Goal: Task Accomplishment & Management: Complete application form

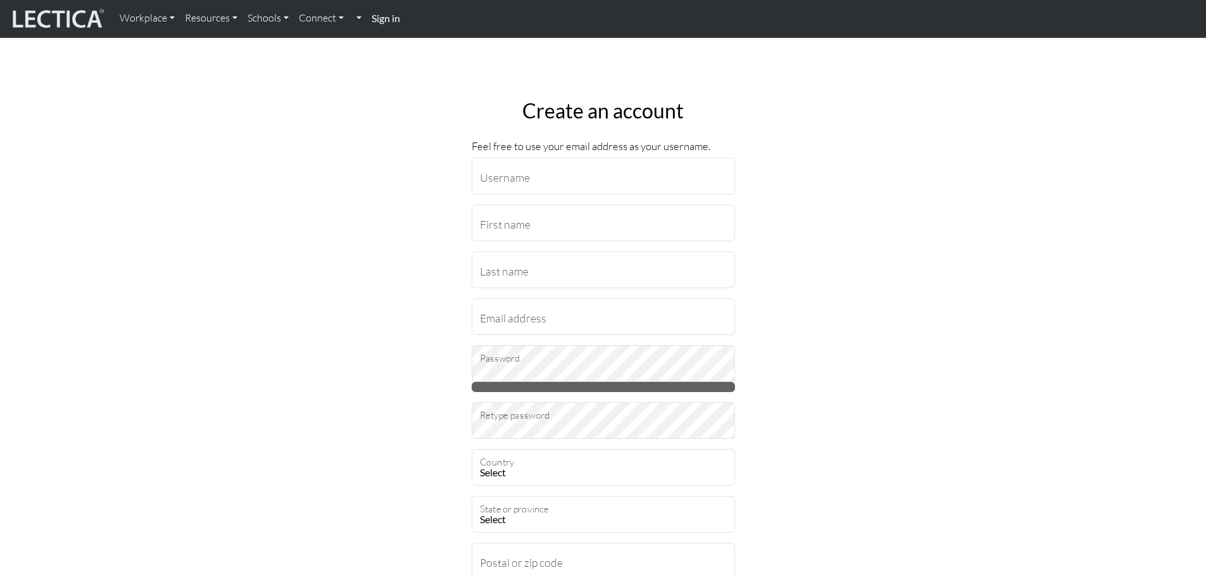
click at [387, 21] on strong "Sign in" at bounding box center [386, 18] width 28 height 12
click at [576, 185] on input "Username" at bounding box center [603, 176] width 263 height 37
type input "jfedo123"
click at [563, 226] on input "First name" at bounding box center [603, 222] width 263 height 37
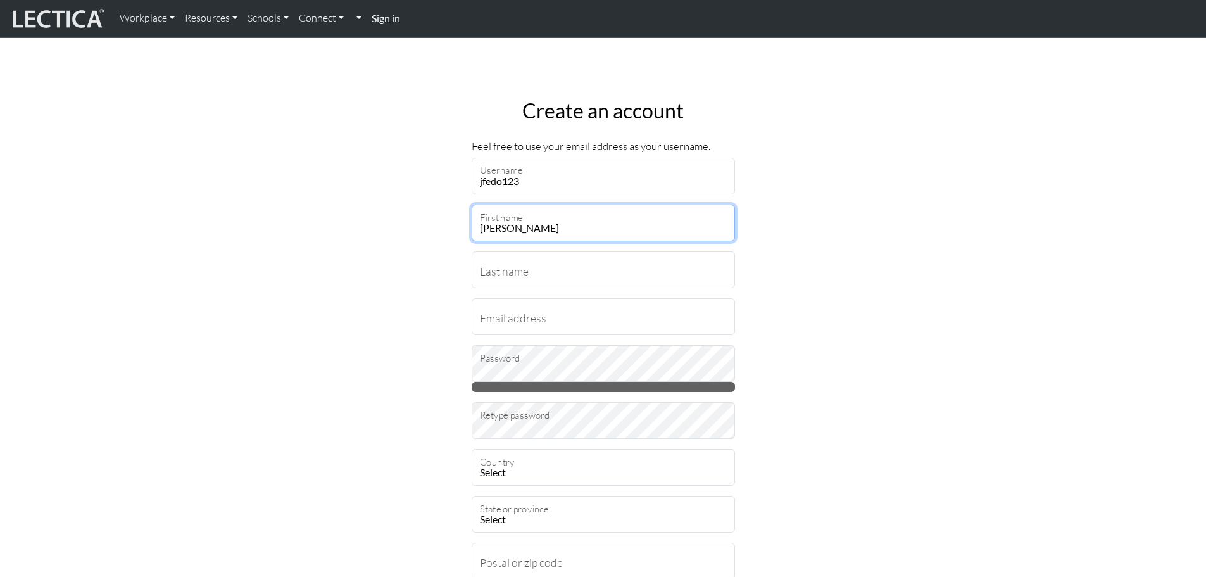
type input "Jacquie"
type input "Fedo"
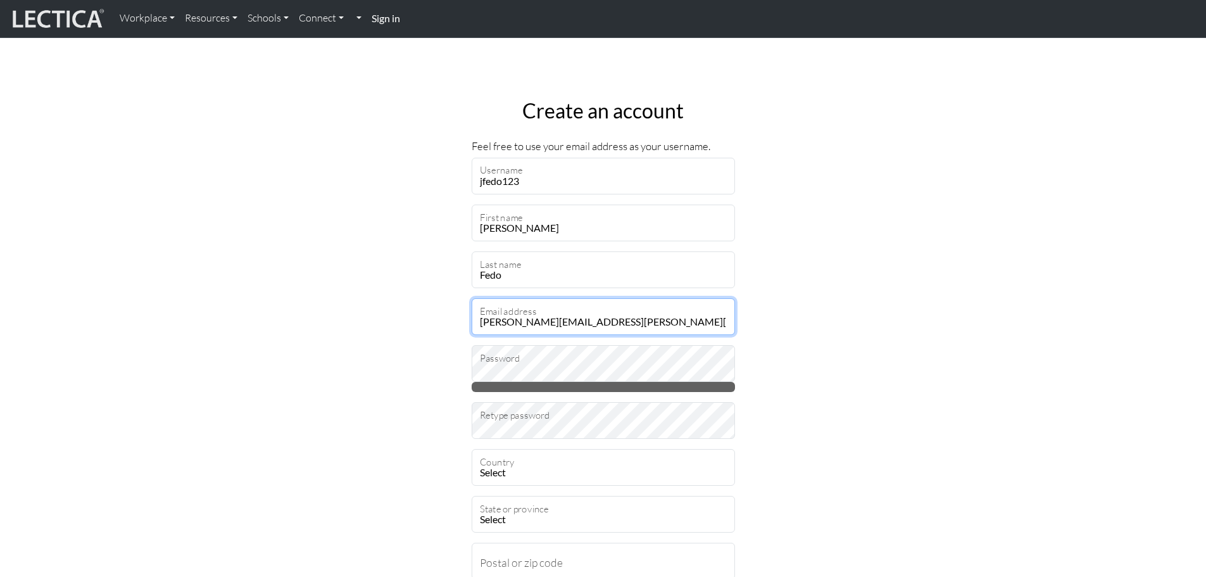
type input "jacquie.fedo@penske.com"
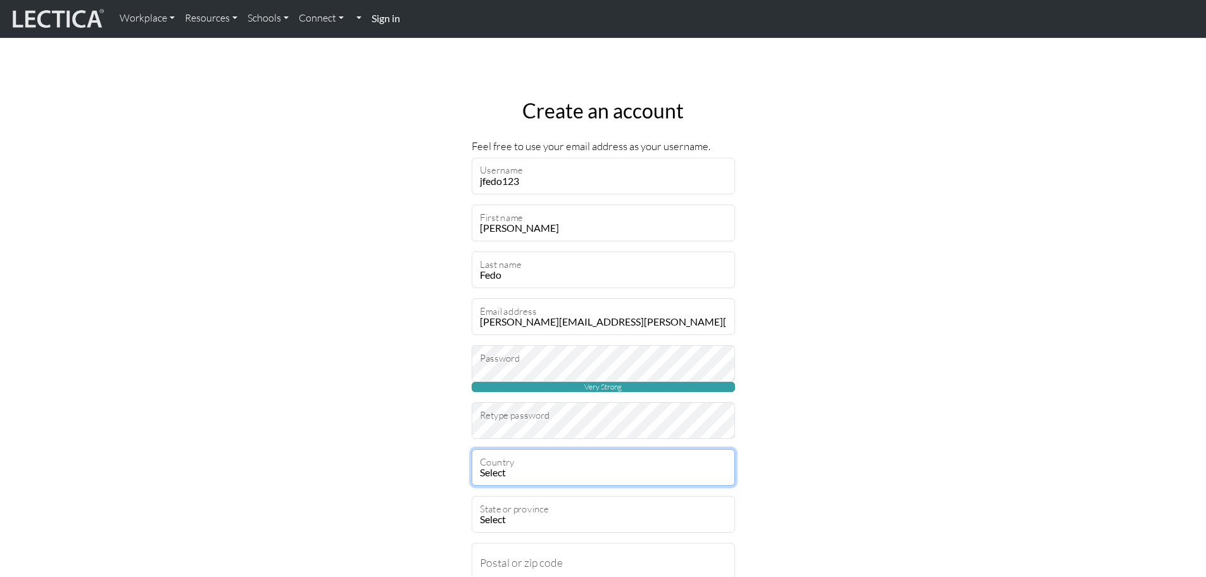
click at [534, 475] on select "Select Afghanistan A…land Islands Albania Algeria American Samoa Andorra Angola…" at bounding box center [603, 467] width 263 height 37
click at [530, 463] on select "Select Afghanistan A…land Islands Albania Algeria American Samoa Andorra Angola…" at bounding box center [603, 467] width 263 height 37
select select "236"
select select "237"
click at [472, 449] on select "Select Afghanistan A…land Islands Albania Algeria American Samoa Andorra Angola…" at bounding box center [603, 467] width 263 height 37
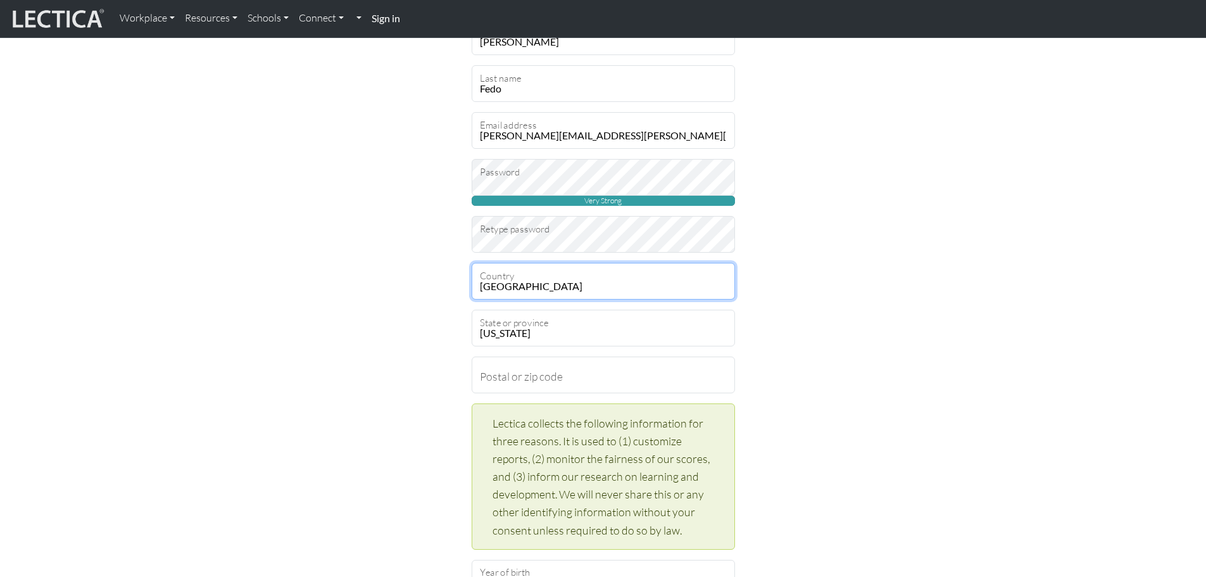
scroll to position [190, 0]
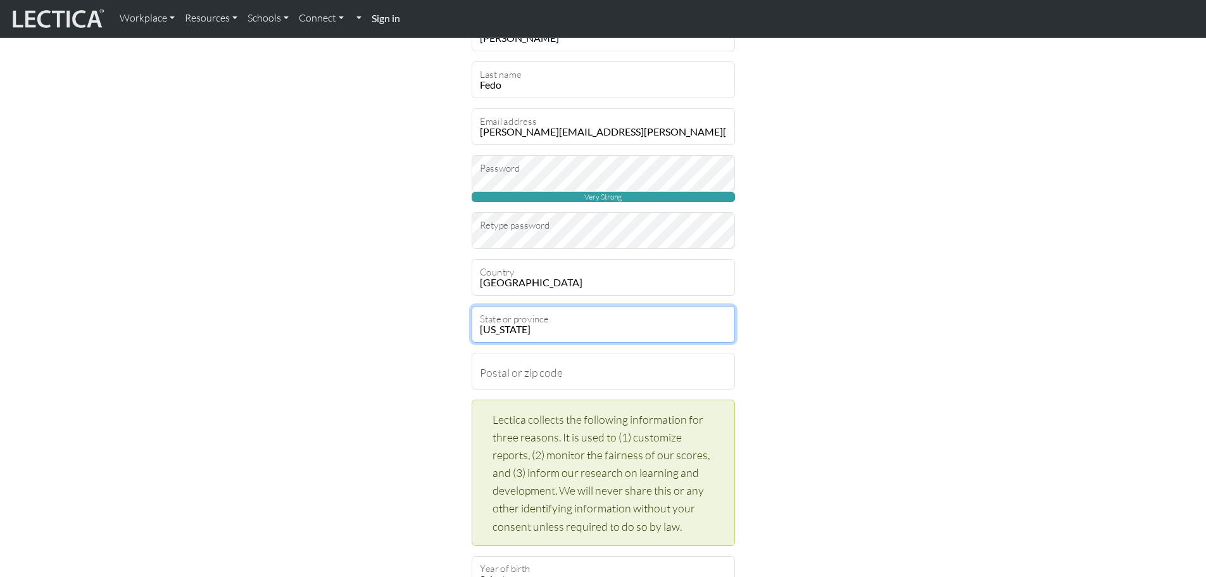
click at [537, 326] on select "Alabama Alaska American Samoa Arizona Arkansas Armed Forces Americas Armed Forc…" at bounding box center [603, 324] width 263 height 37
select select "11549"
click at [472, 306] on select "Alabama Alaska American Samoa Arizona Arkansas Armed Forces Americas Armed Forc…" at bounding box center [603, 324] width 263 height 37
click at [543, 375] on input "Postal or zip code" at bounding box center [603, 371] width 263 height 37
type input "88020"
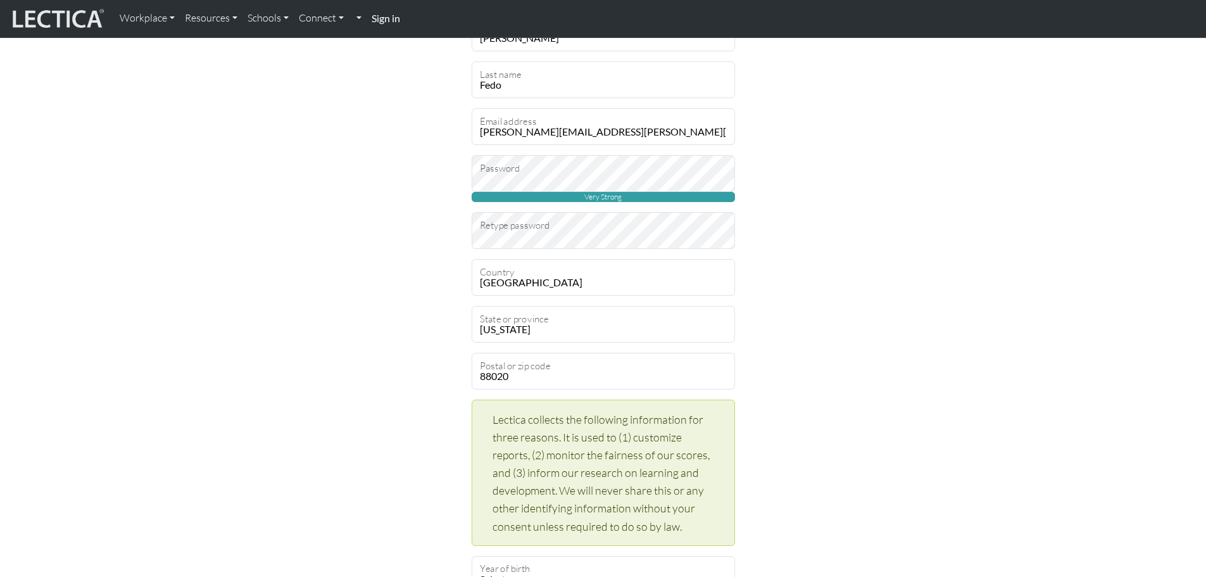
click at [378, 301] on div "Create an account Feel free to use your email address as your username. jfedo12…" at bounding box center [603, 467] width 836 height 1137
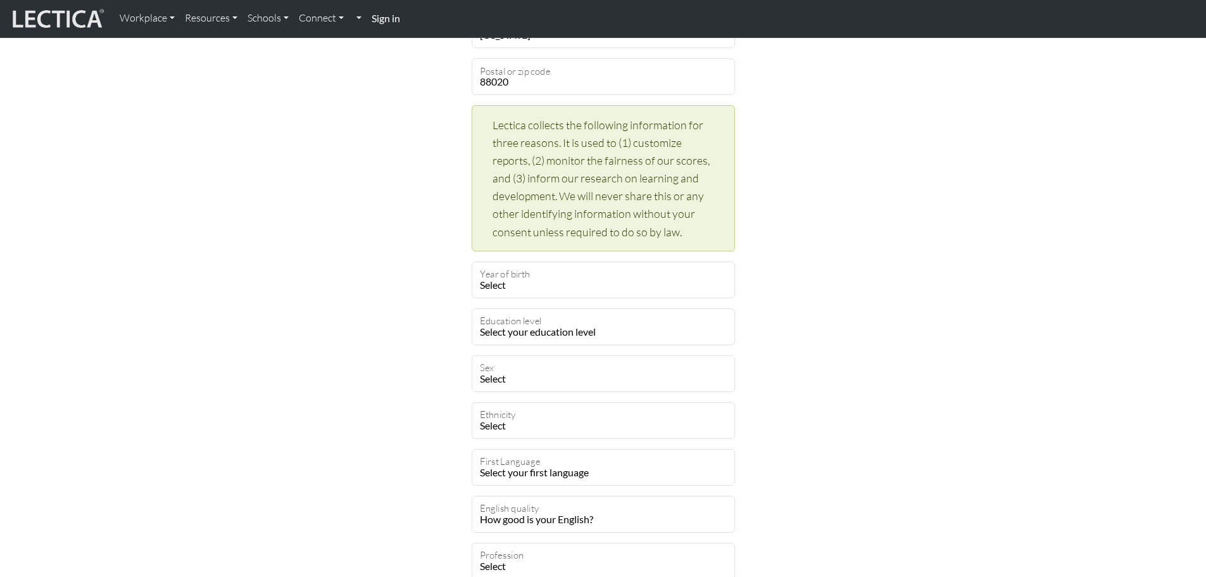
scroll to position [506, 0]
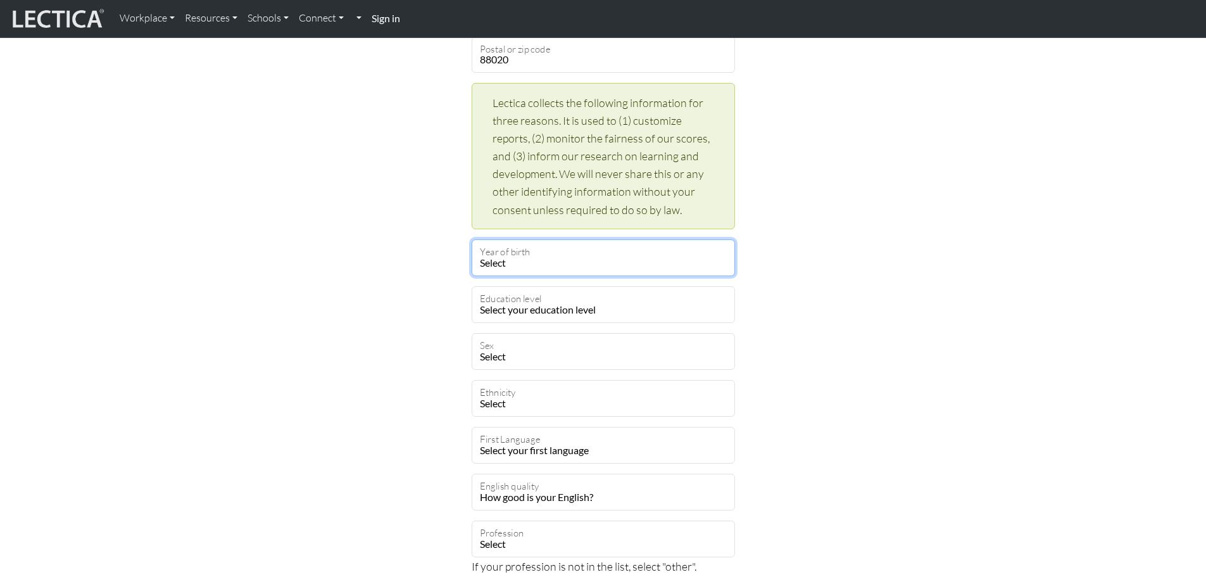
click at [515, 268] on select "Select 2019 2018 2017 2016 2015 2014 2013 2012 2011 2010 2009 2008 2007 2006 20…" at bounding box center [603, 257] width 263 height 37
select select "1968"
click at [472, 239] on select "Select 2019 2018 2017 2016 2015 2014 2013 2012 2011 2010 2009 2008 2007 2006 20…" at bounding box center [603, 257] width 263 height 37
click at [523, 309] on select "Select your education level toddler pre-pre-pre-k pre-pre-k pre-k Kindergarten …" at bounding box center [603, 304] width 263 height 37
select select "23"
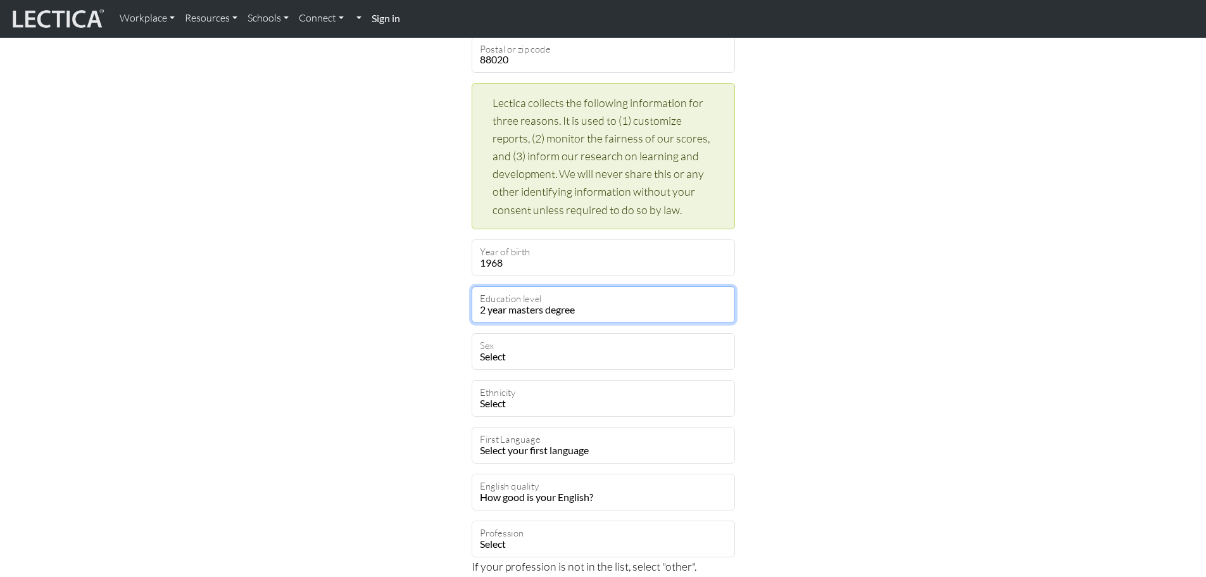
click at [472, 286] on select "Select your education level toddler pre-pre-pre-k pre-pre-k pre-k Kindergarten …" at bounding box center [603, 304] width 263 height 37
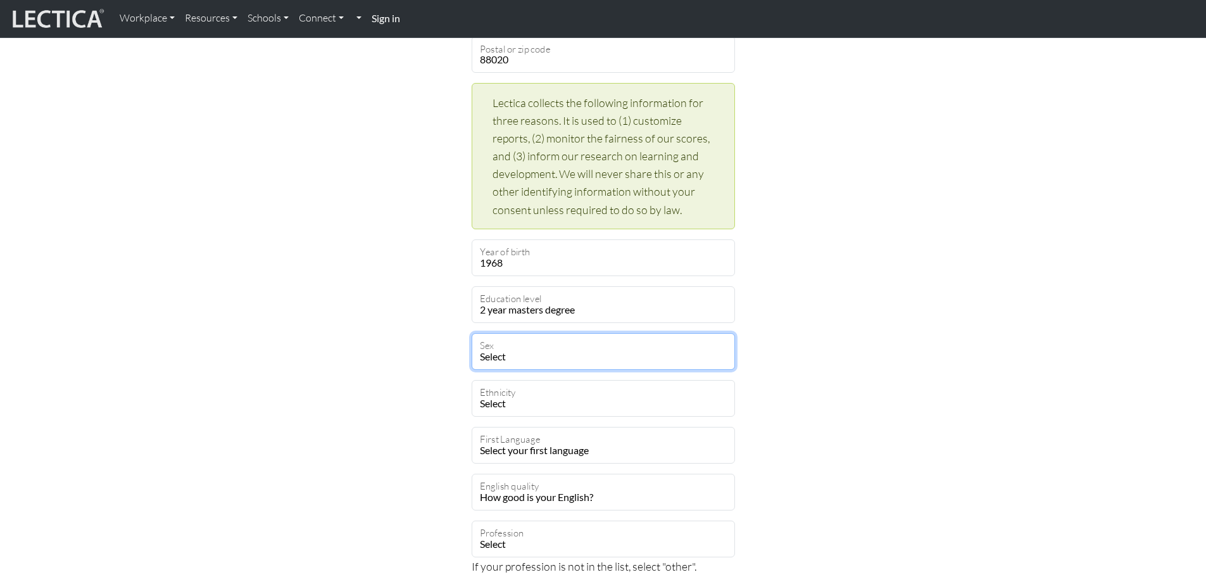
click at [508, 358] on select "Select Male Female Binary Non-binary Opt out" at bounding box center [603, 351] width 263 height 37
select select "female"
click at [472, 333] on select "Select Male Female Binary Non-binary Opt out" at bounding box center [603, 351] width 263 height 37
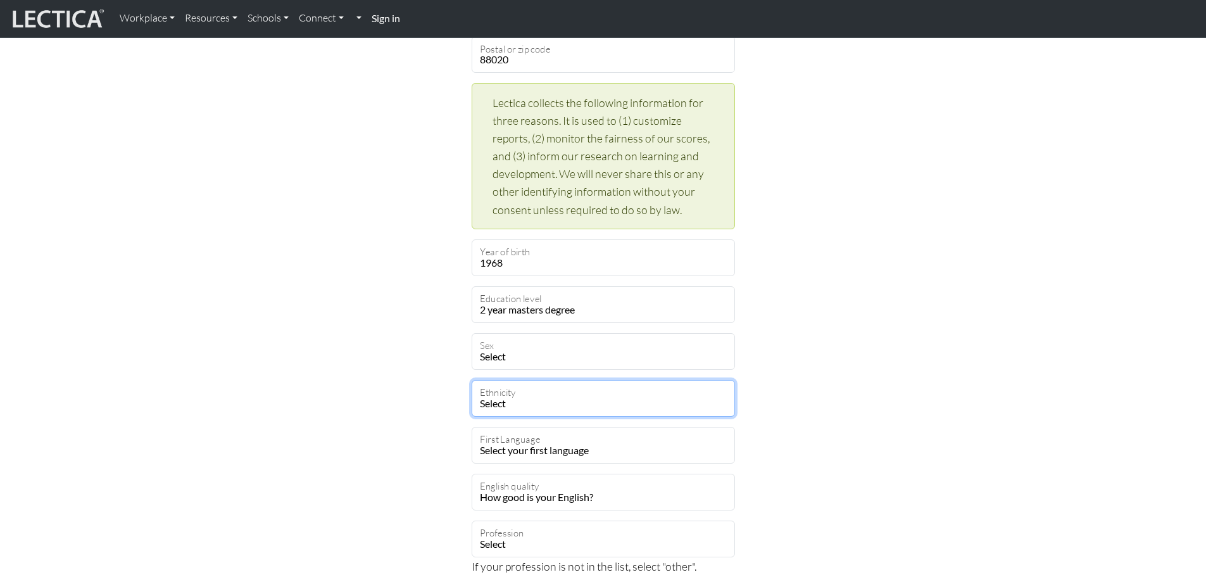
click at [502, 406] on select "Select African Asian Black Carribean Caucasian Central American Eurasian Indian…" at bounding box center [603, 398] width 263 height 37
select select "101"
click at [472, 380] on select "Select African Asian Black Carribean Caucasian Central American Eurasian Indian…" at bounding box center [603, 398] width 263 height 37
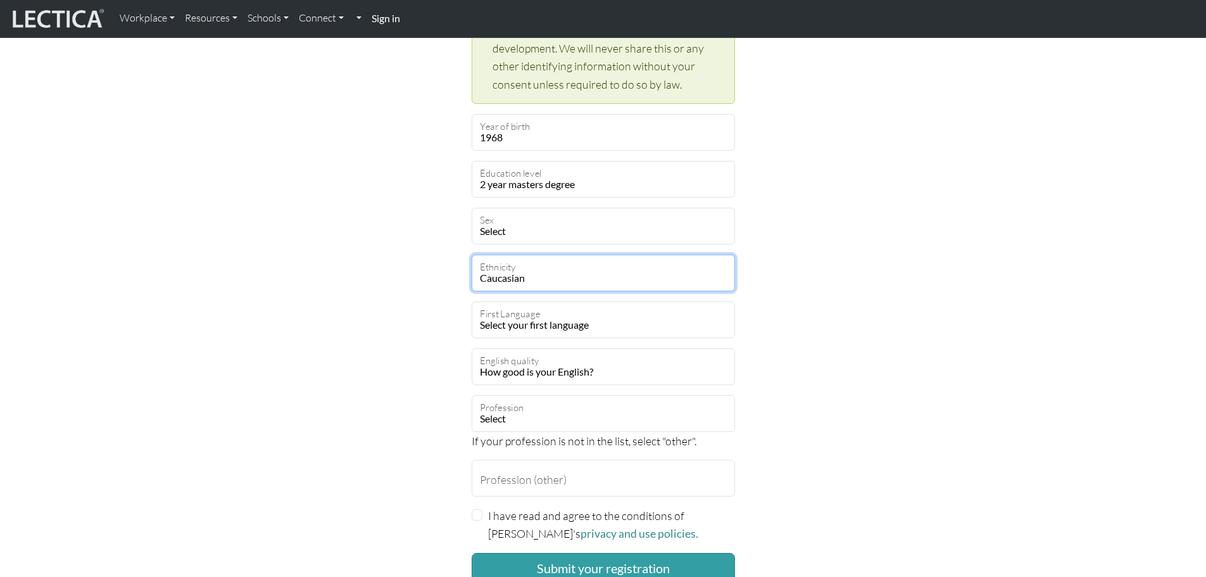
scroll to position [633, 0]
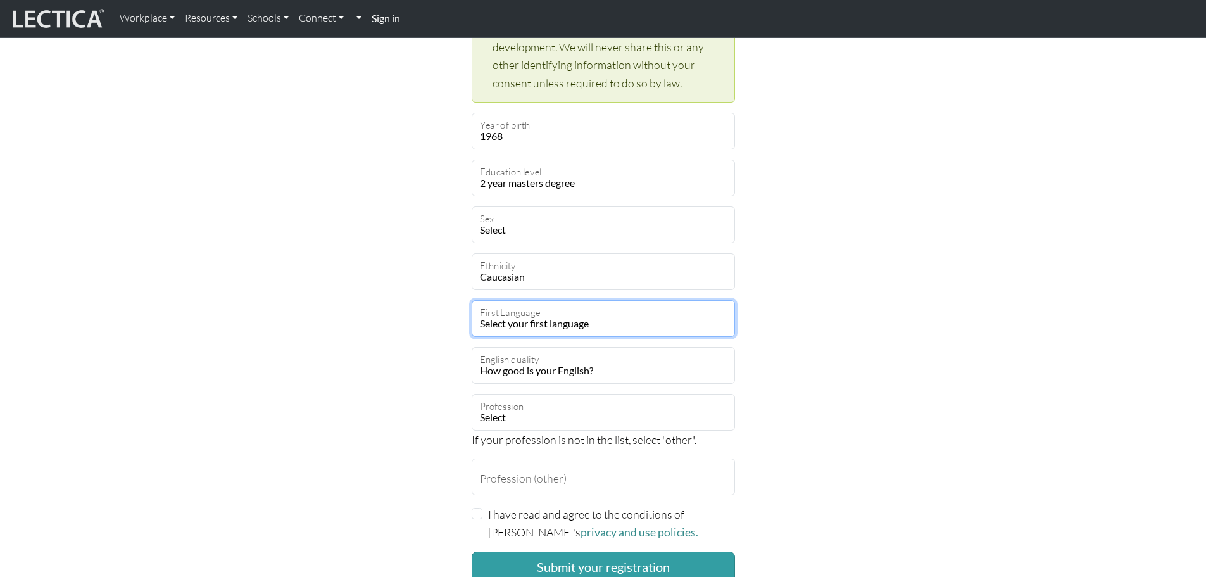
click at [516, 327] on select "Select your first language Abkhazian Achinese Acoli Adangme Adyghe Afar Afrihil…" at bounding box center [603, 318] width 263 height 37
select select "1927"
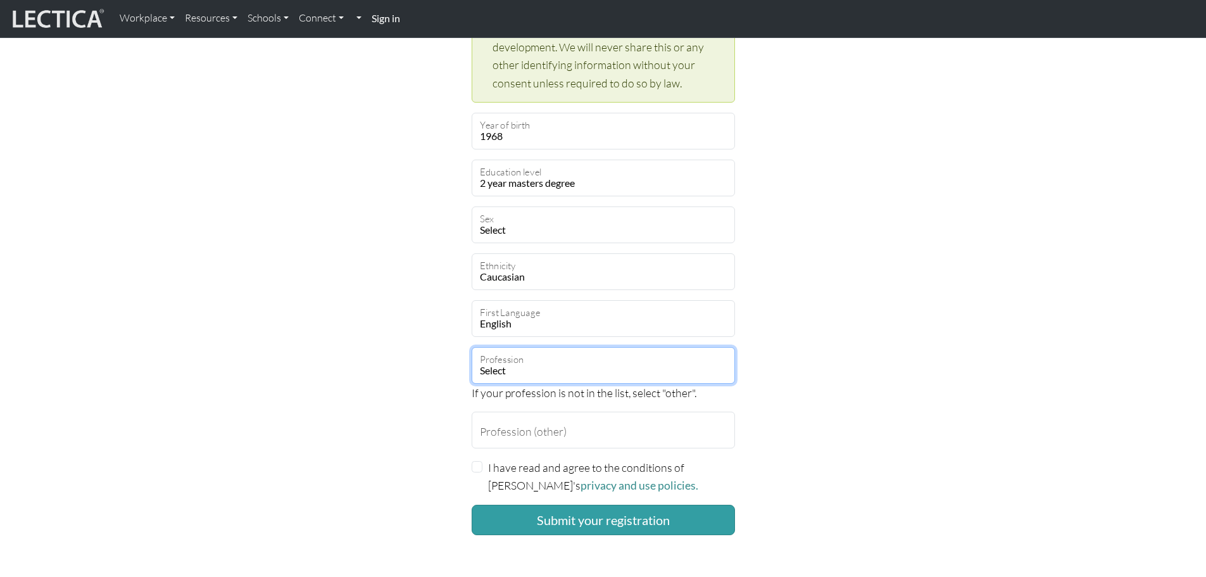
click at [518, 364] on select "Select academic accounting/finance administration arts: performing arts: visual…" at bounding box center [603, 365] width 263 height 37
select select "4"
click at [472, 347] on select "Select academic accounting/finance administration arts: performing arts: visual…" at bounding box center [603, 365] width 263 height 37
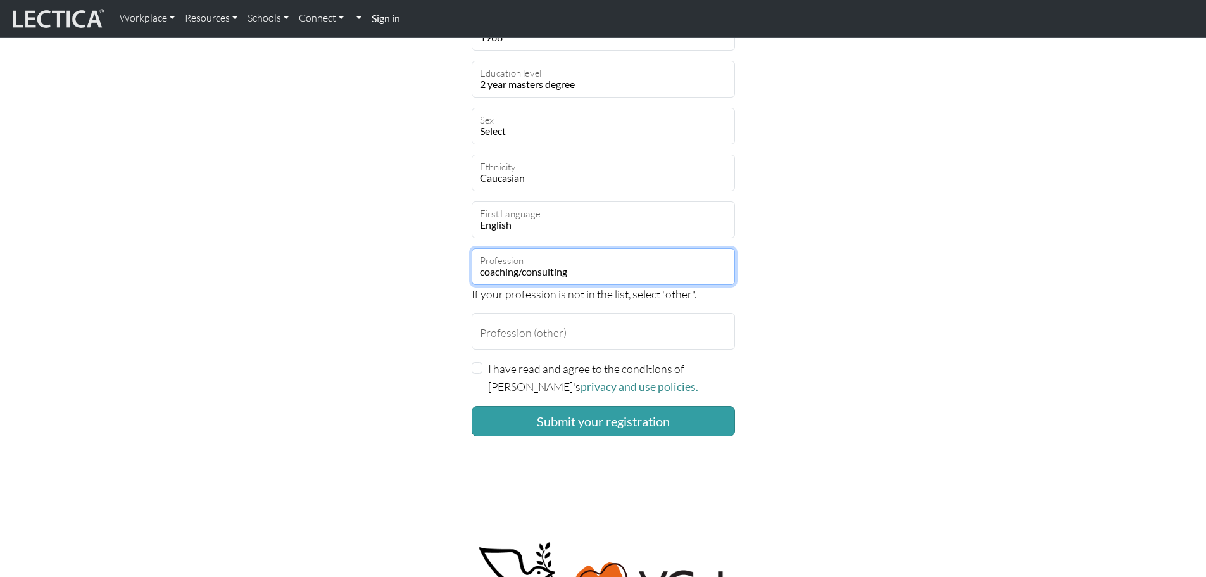
scroll to position [760, 0]
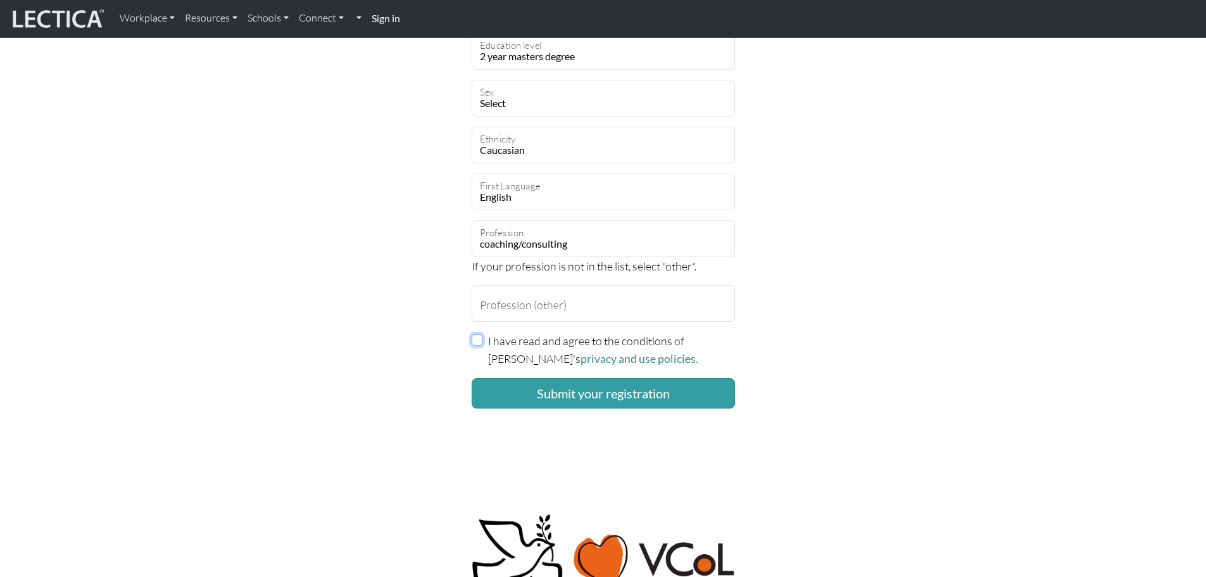
click at [474, 338] on input "I have read and agree to the conditions of Lectica's privacy and use policies." at bounding box center [477, 339] width 11 height 11
checkbox input "true"
click at [589, 396] on button "Submit your registration" at bounding box center [603, 393] width 263 height 30
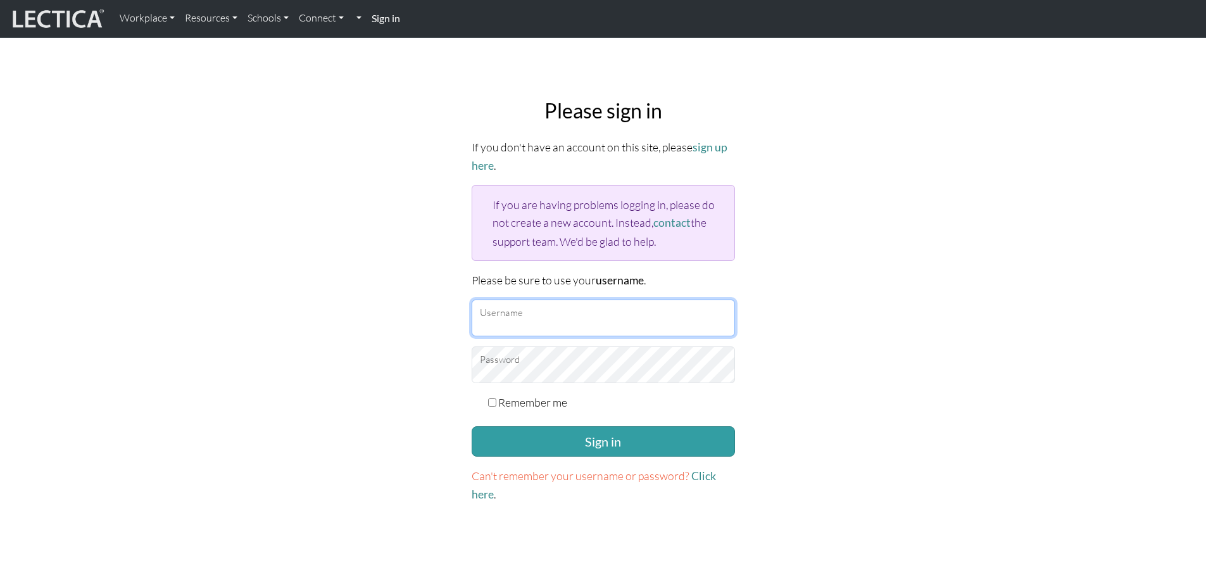
click at [582, 313] on input "Username" at bounding box center [603, 317] width 263 height 37
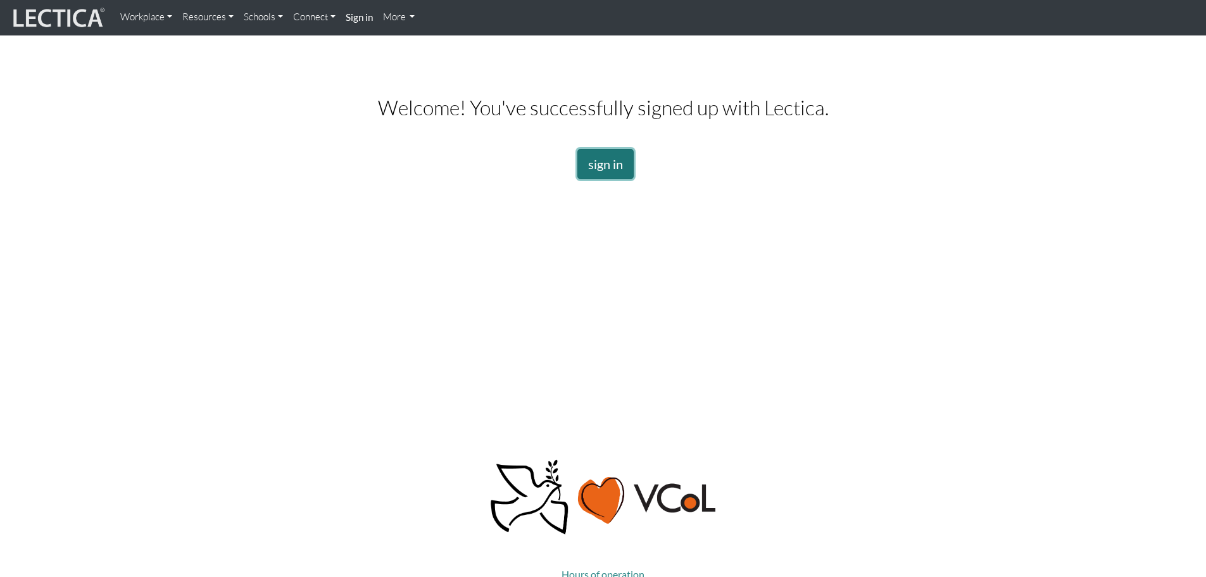
click at [615, 167] on link "sign in" at bounding box center [605, 164] width 56 height 30
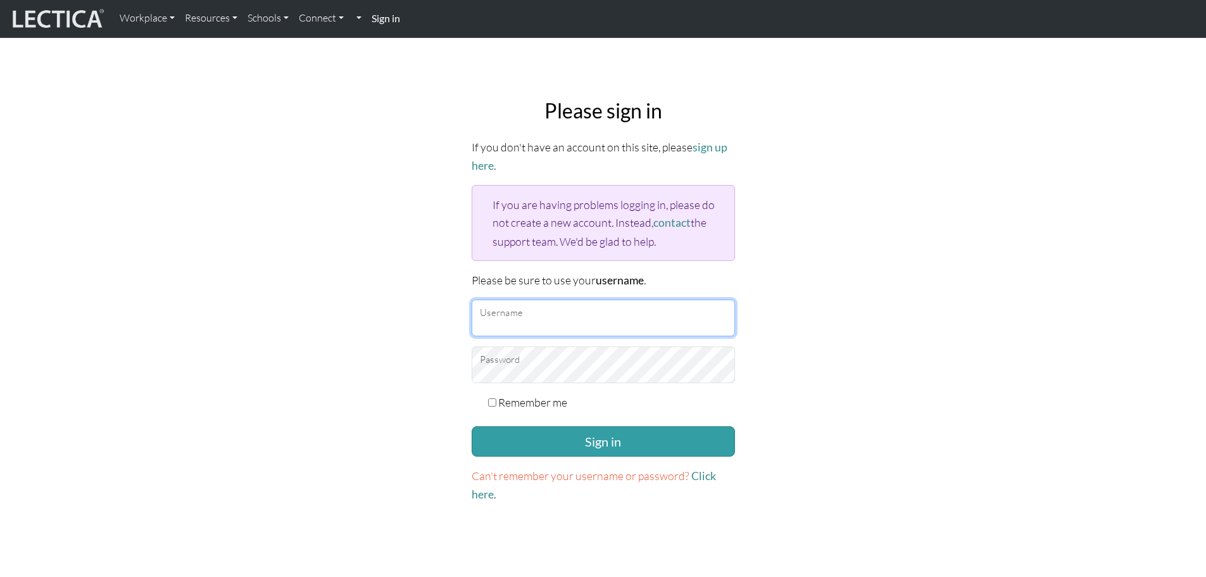
click at [505, 315] on input "Username" at bounding box center [603, 317] width 263 height 37
type input "jfedo123"
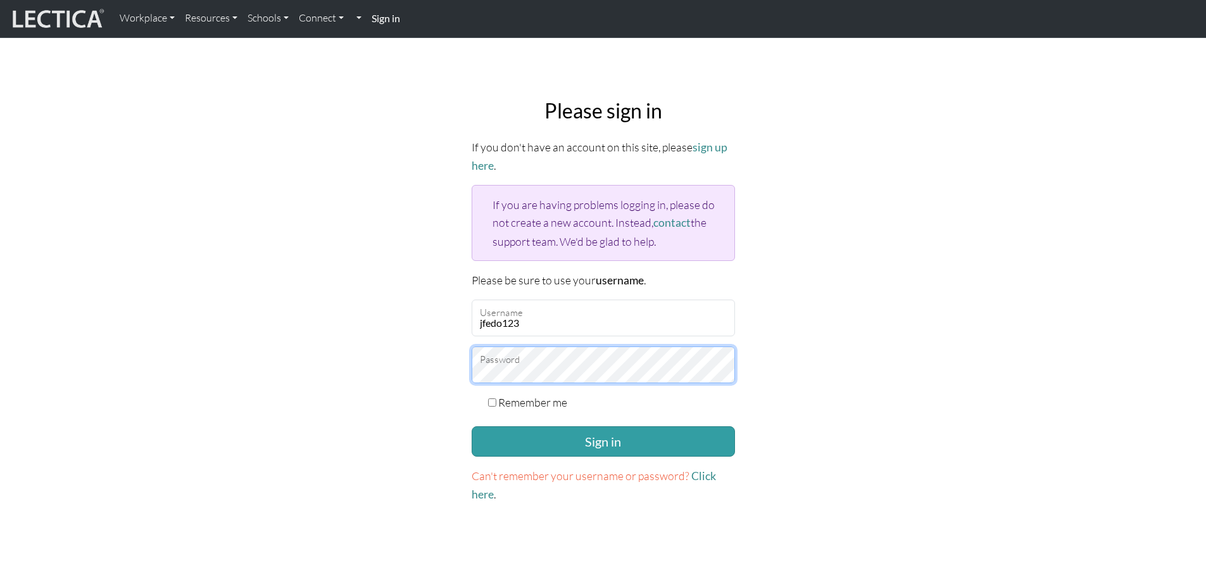
click at [472, 426] on button "Sign in" at bounding box center [603, 441] width 263 height 30
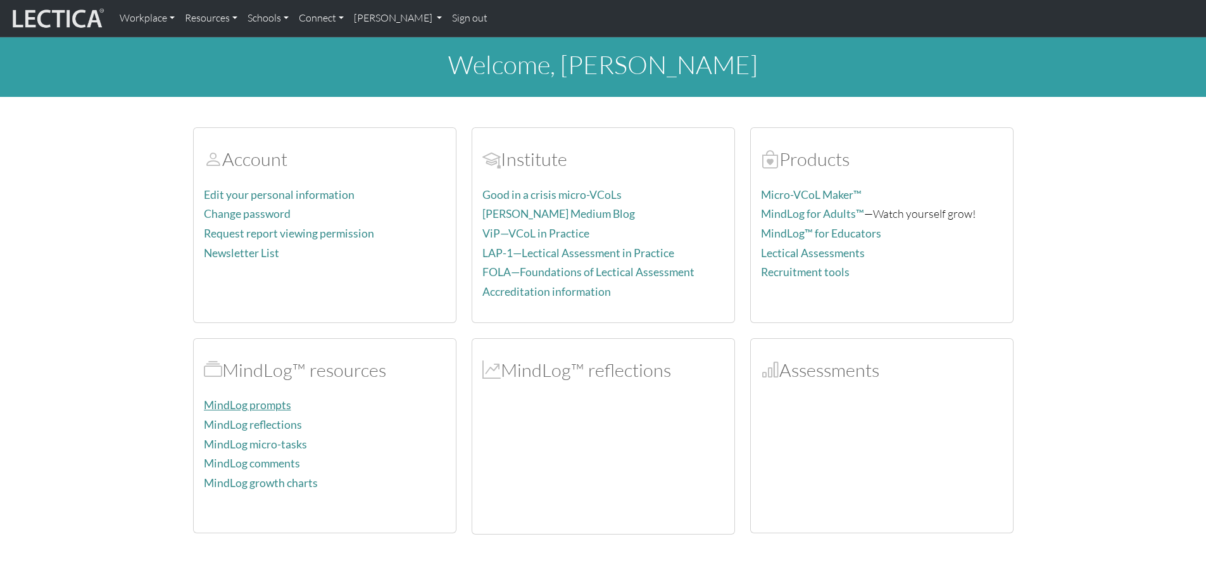
click at [251, 401] on link "MindLog prompts" at bounding box center [247, 404] width 87 height 13
drag, startPoint x: 339, startPoint y: 202, endPoint x: 363, endPoint y: 391, distance: 190.1
click at [310, 222] on div "Edit your personal information Change password Request report viewing permissio…" at bounding box center [325, 248] width 242 height 127
click at [293, 284] on div "Edit your personal information Change password Request report viewing permissio…" at bounding box center [325, 248] width 242 height 127
click at [217, 16] on link "Resources" at bounding box center [211, 18] width 63 height 27
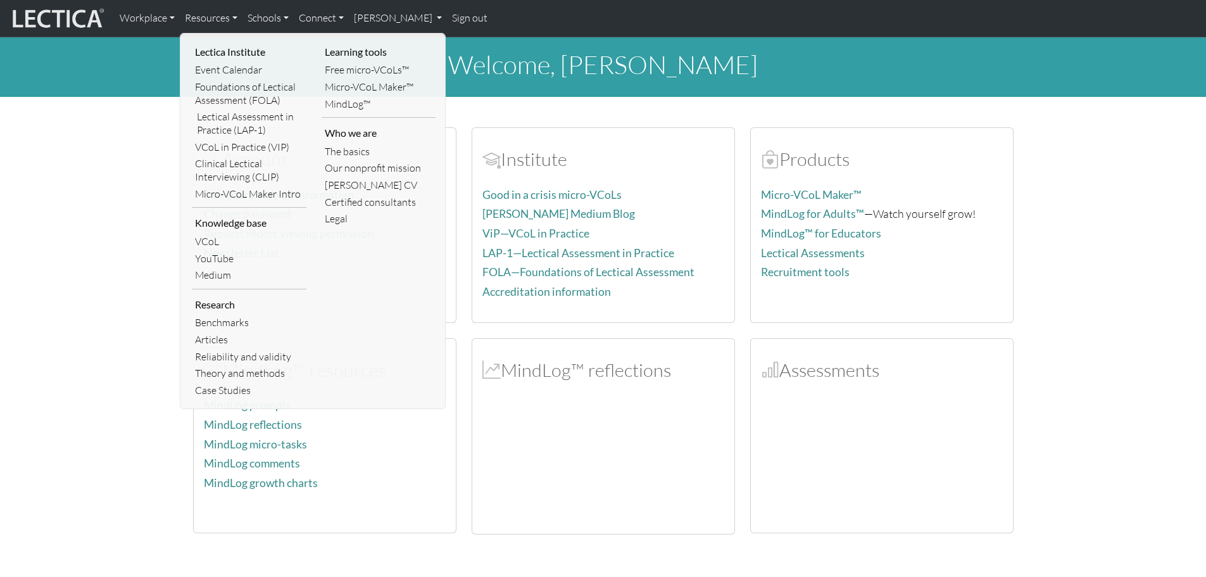
click at [135, 161] on section "Account Edit your personal information Change password Request report viewing p…" at bounding box center [603, 323] width 1206 height 422
